Goal: Task Accomplishment & Management: Complete application form

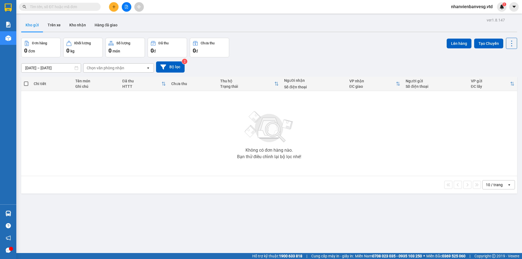
drag, startPoint x: 129, startPoint y: 7, endPoint x: 131, endPoint y: 4, distance: 4.1
click at [130, 6] on button at bounding box center [127, 7] width 10 height 10
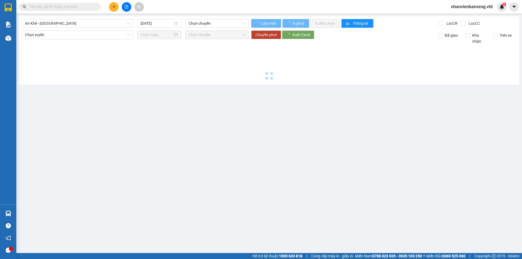
type input "[DATE]"
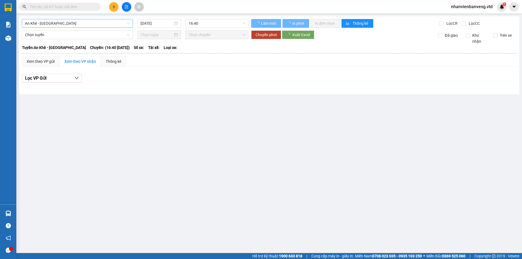
click at [57, 24] on span "An Khê - [GEOGRAPHIC_DATA]" at bounding box center [77, 23] width 105 height 8
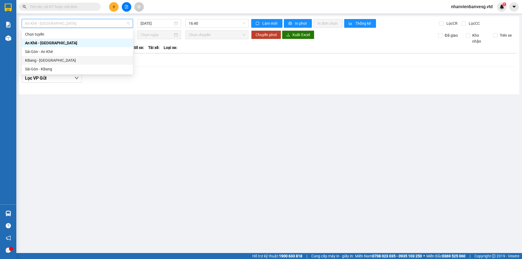
click at [57, 62] on div "KBang - [GEOGRAPHIC_DATA]" at bounding box center [77, 60] width 105 height 6
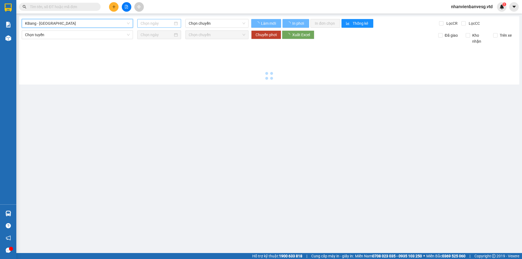
click at [162, 23] on input at bounding box center [157, 23] width 32 height 6
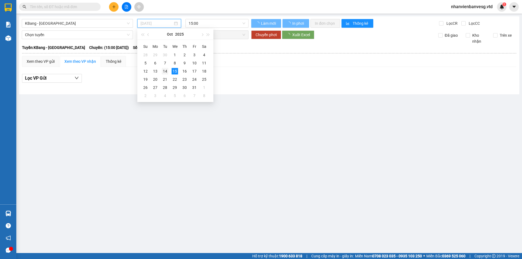
click at [167, 68] on div "14" at bounding box center [165, 71] width 7 height 7
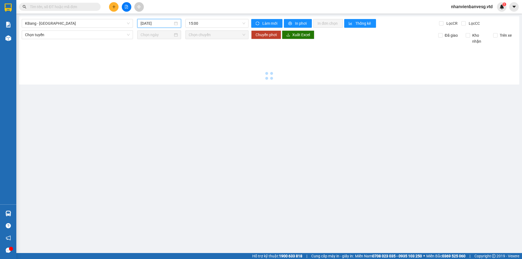
type input "[DATE]"
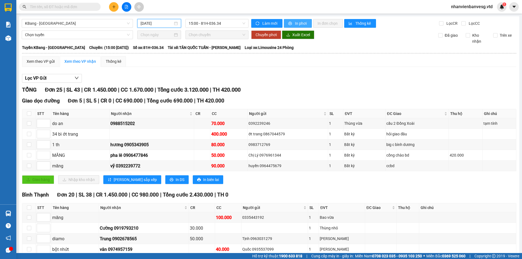
click at [292, 24] on button "In phơi" at bounding box center [298, 23] width 28 height 9
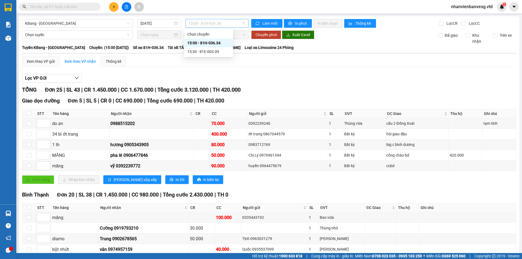
click at [205, 24] on span "15:00 - 81H-036.34" at bounding box center [217, 23] width 57 height 8
click at [228, 52] on div "15:30 - 81E-003.09" at bounding box center [208, 52] width 42 height 6
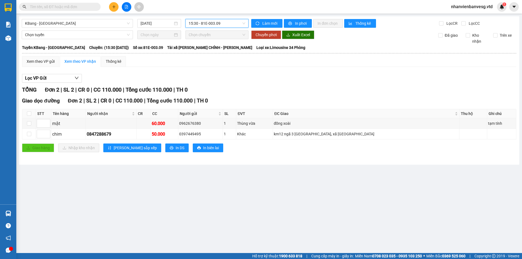
click at [207, 25] on span "15:30 - 81E-003.09" at bounding box center [217, 23] width 57 height 8
click at [221, 43] on div "15:00 - 81H-036.34" at bounding box center [210, 43] width 42 height 6
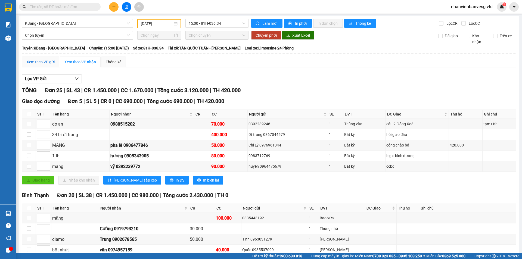
click at [54, 61] on div "Xem theo VP gửi" at bounding box center [41, 62] width 28 height 6
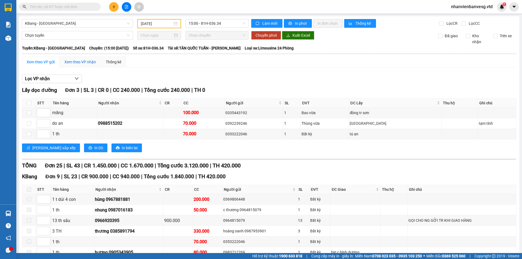
click at [86, 62] on div "Xem theo VP nhận" at bounding box center [80, 62] width 32 height 6
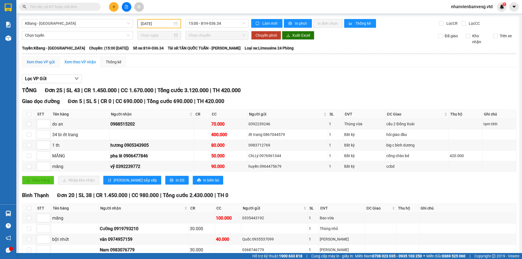
click at [52, 63] on div "Xem theo VP gửi" at bounding box center [41, 62] width 28 height 6
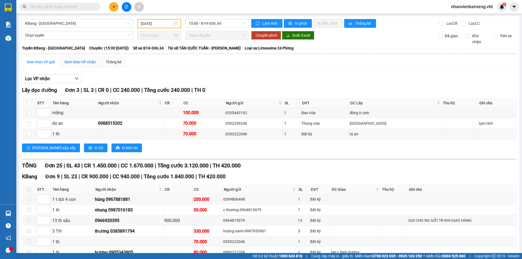
click at [71, 60] on div "Xem theo VP nhận" at bounding box center [80, 62] width 32 height 6
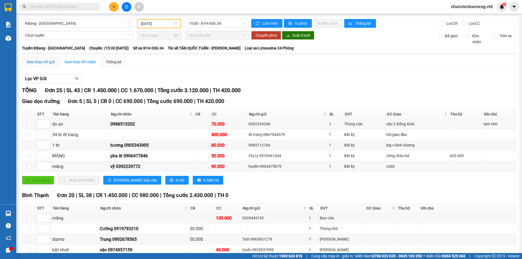
click at [51, 63] on div "Xem theo VP gửi" at bounding box center [41, 62] width 28 height 6
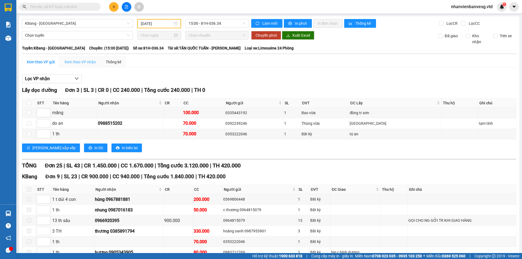
click at [71, 66] on div "Xem theo VP nhận" at bounding box center [80, 62] width 41 height 11
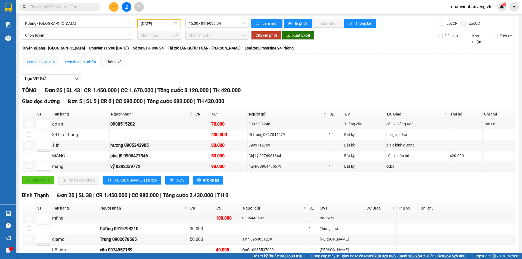
drag, startPoint x: 41, startPoint y: 58, endPoint x: 49, endPoint y: 63, distance: 9.5
click at [41, 59] on div "Xem theo VP gửi" at bounding box center [40, 62] width 37 height 11
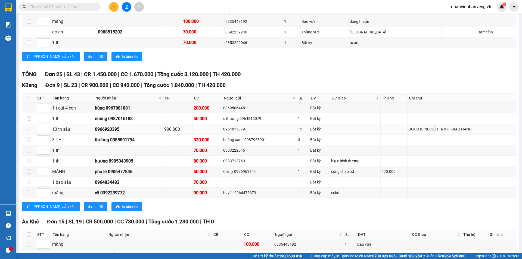
scroll to position [163, 0]
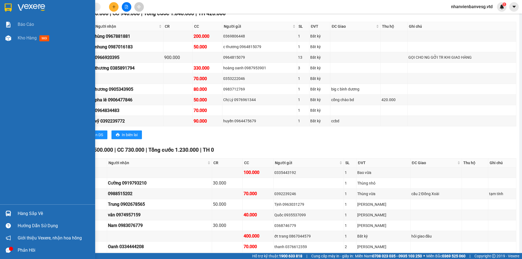
drag, startPoint x: 369, startPoint y: 4, endPoint x: 12, endPoint y: 164, distance: 391.9
click at [12, 164] on div "Báo cáo Kho hàng mới" at bounding box center [47, 111] width 95 height 187
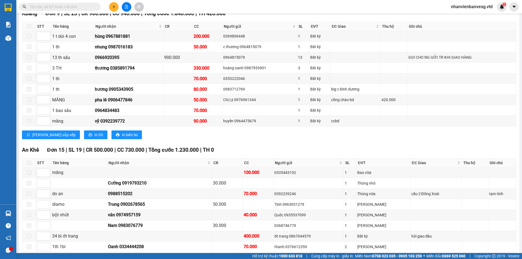
click at [298, 18] on div "KBang Đơn 9 | SL 23 | CR 900.000 | CC 940.000 | Tổng cước 1.840.000 | TH 420.000" at bounding box center [269, 14] width 494 height 8
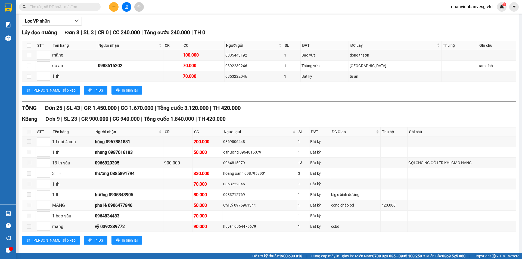
scroll to position [54, 0]
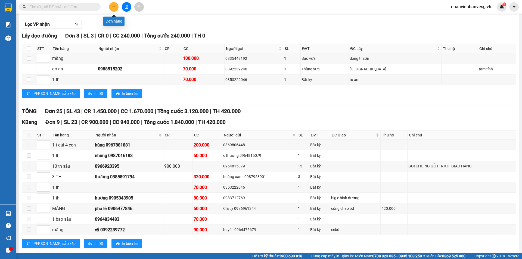
click at [113, 6] on icon "plus" at bounding box center [114, 7] width 4 height 4
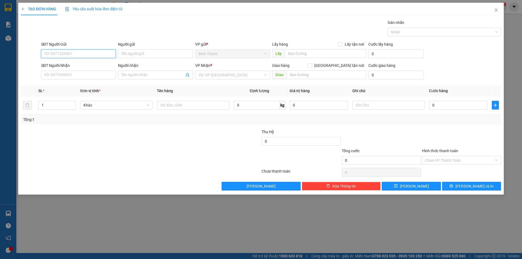
paste input "0376874185"
type input "0376874185"
click at [293, 53] on input "text" at bounding box center [326, 53] width 82 height 9
type input "cầu ông bố"
click at [236, 76] on input "search" at bounding box center [230, 75] width 64 height 8
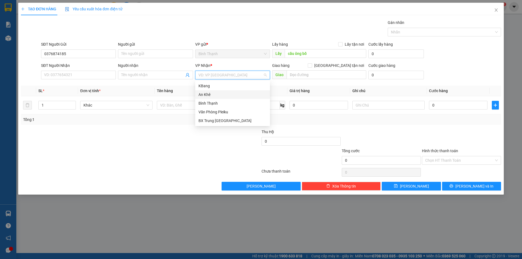
click at [227, 95] on div "An Khê" at bounding box center [232, 95] width 68 height 6
click at [106, 110] on div "Bất kỳ" at bounding box center [116, 105] width 72 height 11
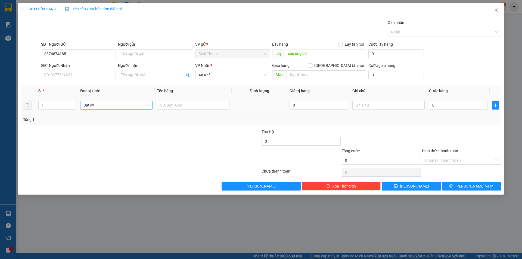
click at [107, 106] on span "Bất kỳ" at bounding box center [116, 105] width 66 height 8
type input "b"
type input "bình"
click at [188, 107] on input "text" at bounding box center [193, 105] width 72 height 9
type input "b"
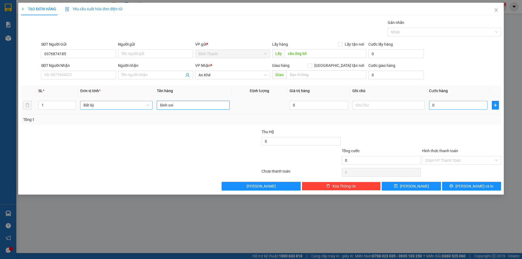
type input "bình oxi"
click at [459, 104] on input "0" at bounding box center [458, 105] width 58 height 9
type input "1"
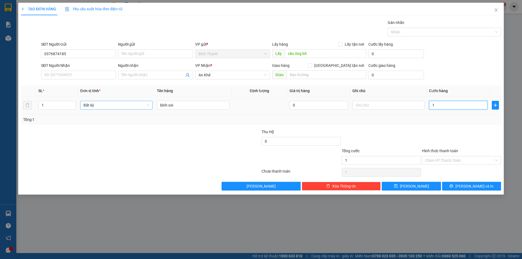
type input "15"
type input "150"
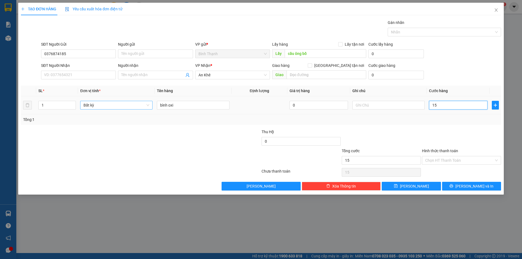
type input "150"
type input "1.500"
type input "15.000"
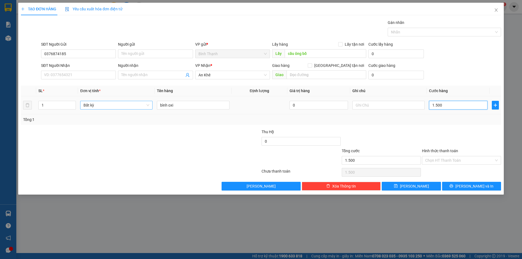
type input "15.000"
type input "150.000"
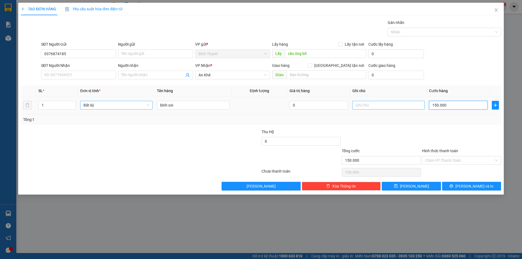
type input "150.000"
click at [367, 104] on input "text" at bounding box center [388, 105] width 72 height 9
type input "tạm tính"
click at [328, 74] on input "text" at bounding box center [327, 74] width 80 height 9
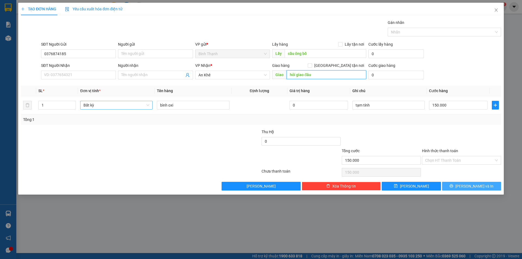
type input "hỏi giao đâu"
click at [465, 187] on button "[PERSON_NAME] và In" at bounding box center [471, 186] width 59 height 9
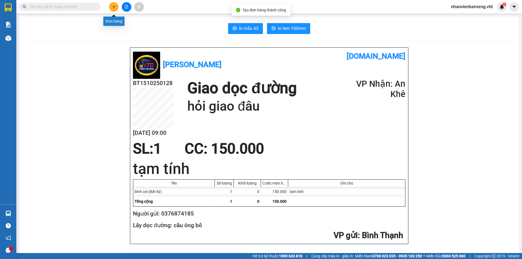
click at [115, 8] on icon "plus" at bounding box center [114, 7] width 4 height 4
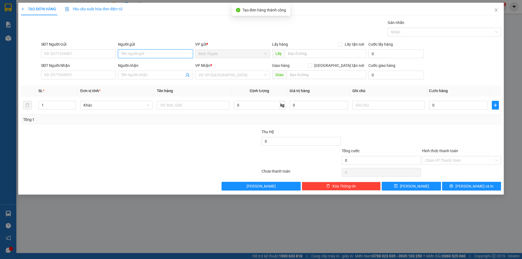
click at [158, 57] on input "Người gửi" at bounding box center [155, 53] width 75 height 9
type input "cá hoàng"
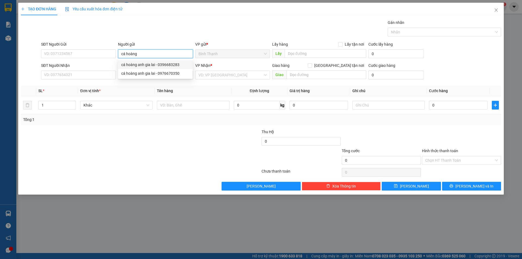
click at [159, 63] on div "cá hoàng anh gia lai - 0396683283" at bounding box center [155, 65] width 68 height 6
type input "0396683283"
type input "cá hoàng anh gia lai"
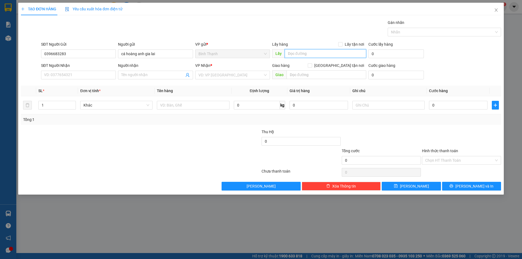
click at [310, 54] on input "text" at bounding box center [326, 53] width 82 height 9
type input "hoàng anh gia lai"
click at [245, 77] on input "search" at bounding box center [230, 75] width 64 height 8
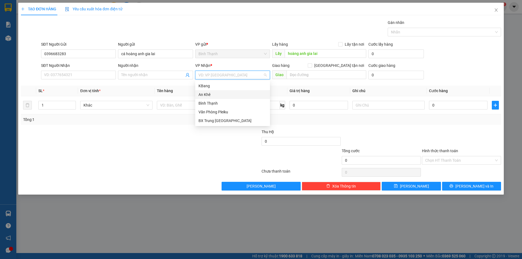
click at [242, 94] on div "An Khê" at bounding box center [232, 95] width 68 height 6
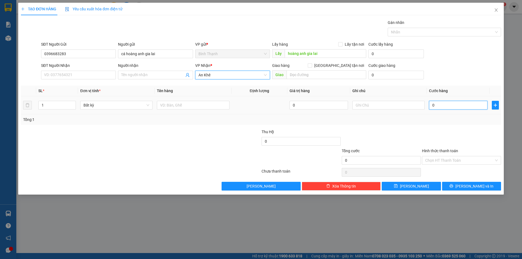
click at [447, 104] on input "0" at bounding box center [458, 105] width 58 height 9
type input "5"
type input "50"
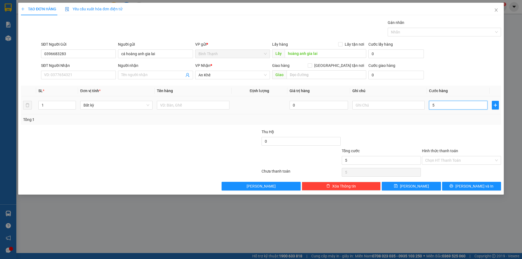
type input "50"
type input "500"
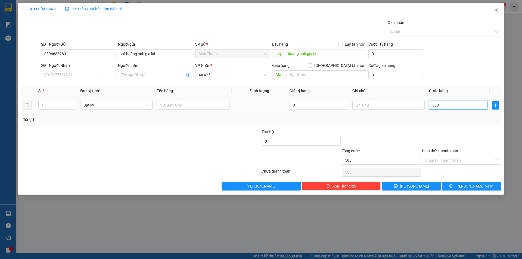
type input "5.000"
type input "50.000"
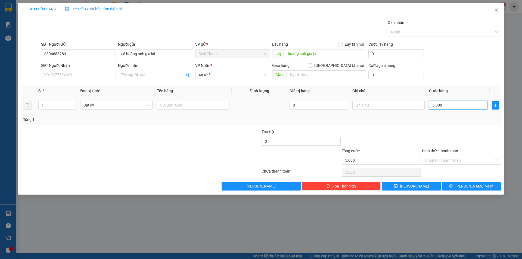
type input "50.000"
drag, startPoint x: 374, startPoint y: 99, endPoint x: 376, endPoint y: 106, distance: 6.7
click at [375, 102] on td at bounding box center [388, 105] width 77 height 18
click at [376, 106] on input "text" at bounding box center [388, 105] width 72 height 9
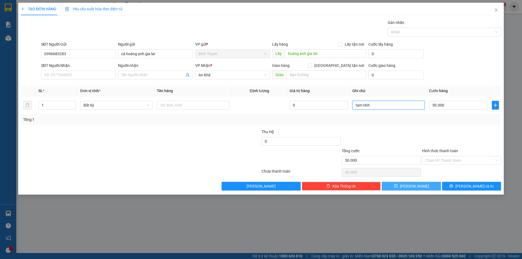
type input "tạm tính"
click at [414, 189] on span "[PERSON_NAME]" at bounding box center [414, 186] width 29 height 6
type input "0"
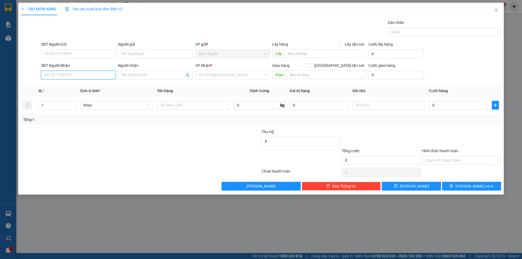
click at [68, 74] on input "SĐT Người Nhận" at bounding box center [78, 75] width 75 height 9
click at [93, 87] on div "0346256366 - huyền kbang" at bounding box center [78, 86] width 68 height 6
type input "0346256366"
type input "huyền kbang"
click at [112, 107] on span "Bất kỳ" at bounding box center [116, 105] width 66 height 8
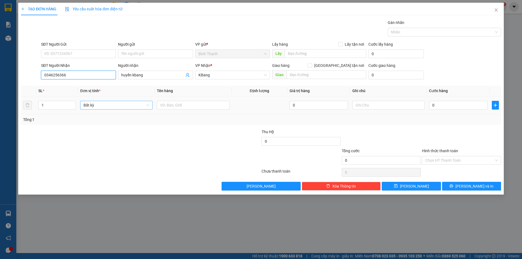
type input "0346256366"
type input "1"
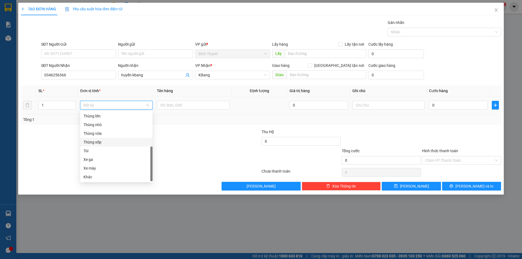
drag, startPoint x: 116, startPoint y: 141, endPoint x: 113, endPoint y: 142, distance: 3.5
click at [116, 141] on div "Thùng xốp" at bounding box center [116, 142] width 66 height 6
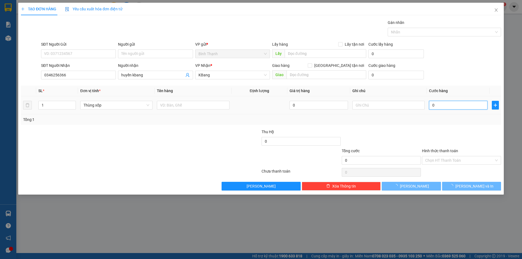
click at [456, 106] on input "0" at bounding box center [458, 105] width 58 height 9
type input "1"
type input "13"
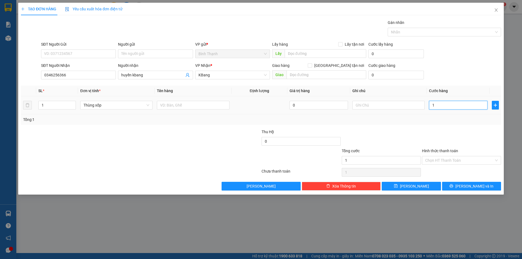
type input "13"
type input "130-"
type input "0"
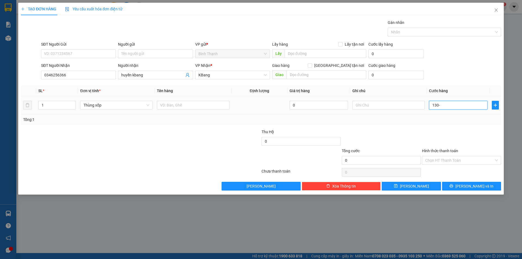
type input "130"
type input "1.300"
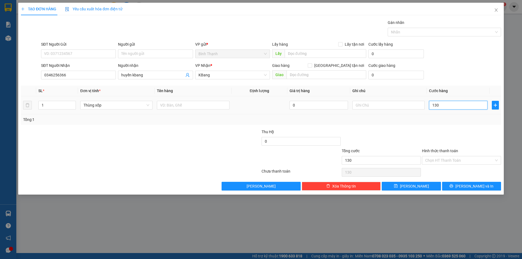
type input "1.300"
type input "13.000"
type input "130.000"
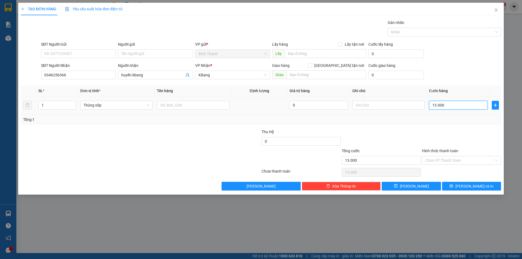
type input "130.000"
click at [472, 185] on span "[PERSON_NAME] và In" at bounding box center [474, 186] width 38 height 6
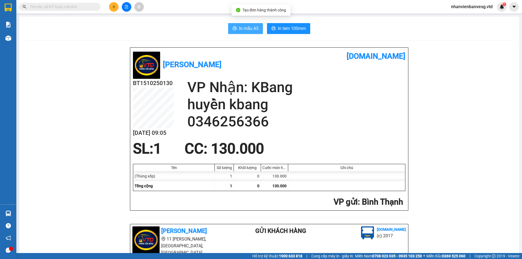
click at [251, 24] on button "In mẫu A5" at bounding box center [245, 28] width 35 height 11
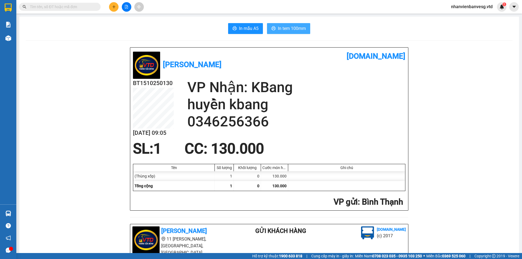
click at [279, 25] on span "In tem 100mm" at bounding box center [292, 28] width 28 height 7
click at [65, 5] on input "text" at bounding box center [62, 7] width 64 height 6
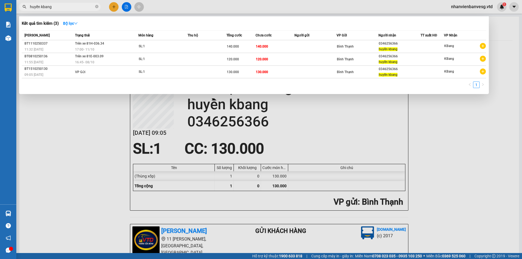
type input "huyền kbang"
click at [113, 8] on div at bounding box center [261, 129] width 522 height 259
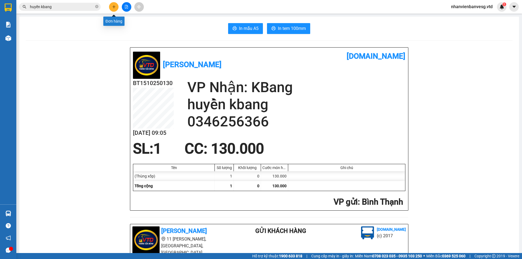
click at [116, 7] on icon "plus" at bounding box center [114, 7] width 4 height 4
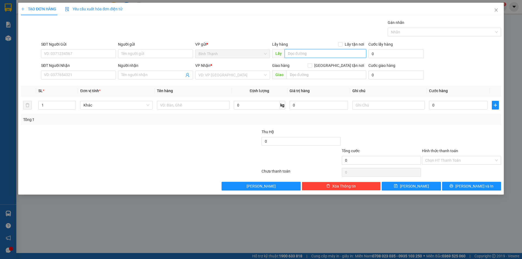
click at [292, 54] on input "text" at bounding box center [326, 53] width 82 height 9
type input "ccbd"
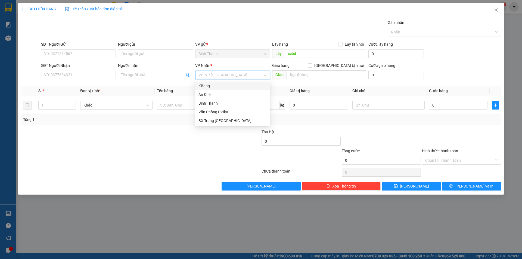
click at [213, 73] on input "search" at bounding box center [230, 75] width 64 height 8
click at [221, 95] on div "An Khê" at bounding box center [232, 95] width 68 height 6
click at [100, 102] on span "Bất kỳ" at bounding box center [116, 105] width 66 height 8
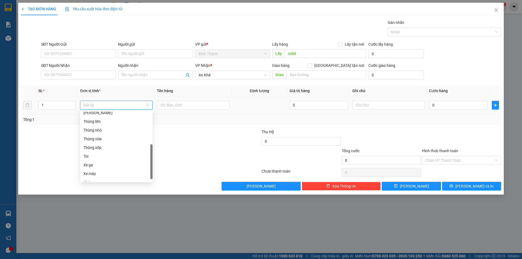
scroll to position [54, 0]
click at [111, 164] on div "Thùng vừa" at bounding box center [116, 166] width 66 height 6
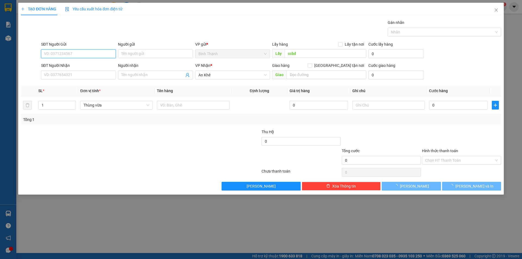
click at [97, 51] on input "SĐT Người Gửi" at bounding box center [78, 53] width 75 height 9
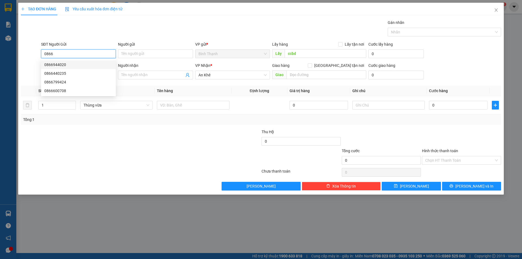
click at [51, 65] on div "0866944020" at bounding box center [78, 65] width 68 height 6
click at [67, 56] on input "0866944020" at bounding box center [78, 53] width 75 height 9
click at [69, 62] on div "0866944020" at bounding box center [78, 65] width 68 height 6
type input "0866944020"
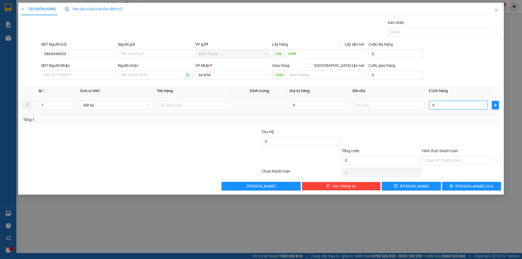
click at [470, 102] on input "0" at bounding box center [458, 105] width 58 height 9
type input "5"
type input "50"
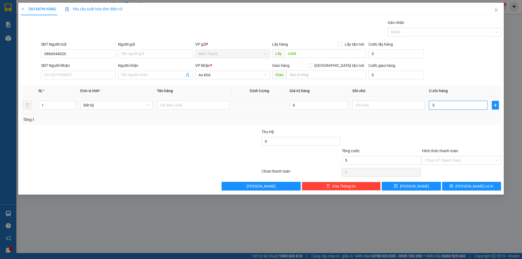
type input "50"
type input "500"
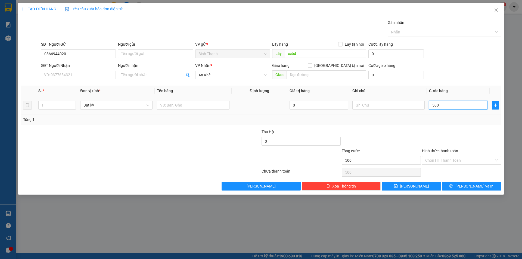
type input "5.000"
type input "50.000"
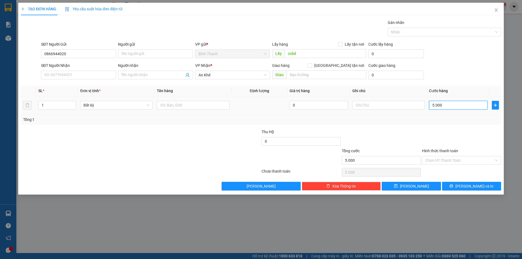
type input "50.000"
click at [390, 108] on input "text" at bounding box center [388, 105] width 72 height 9
type input "tạm tính"
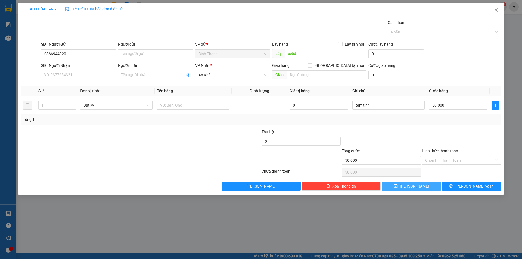
click at [398, 185] on button "[PERSON_NAME]" at bounding box center [411, 186] width 59 height 9
type input "0"
